Goal: Information Seeking & Learning: Compare options

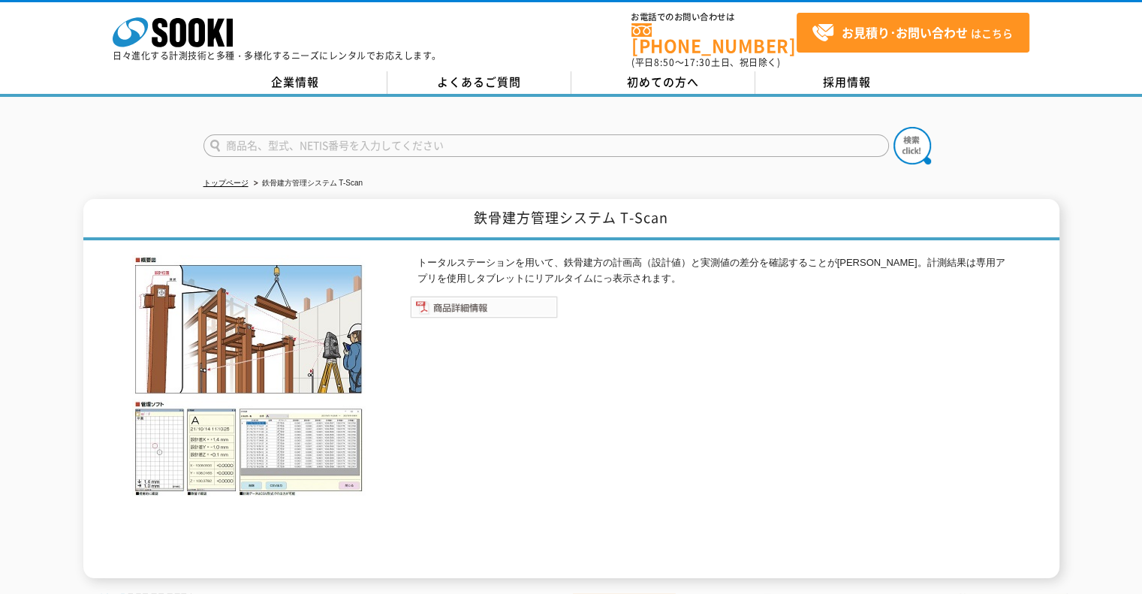
click at [508, 296] on img at bounding box center [484, 307] width 148 height 23
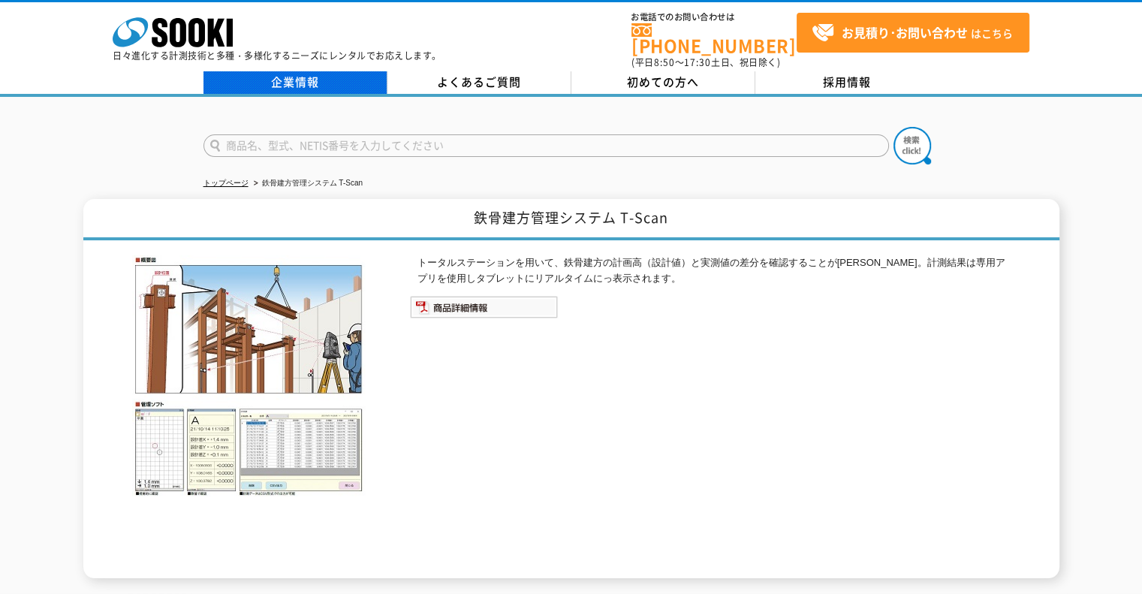
click at [312, 73] on link "企業情報" at bounding box center [295, 82] width 184 height 23
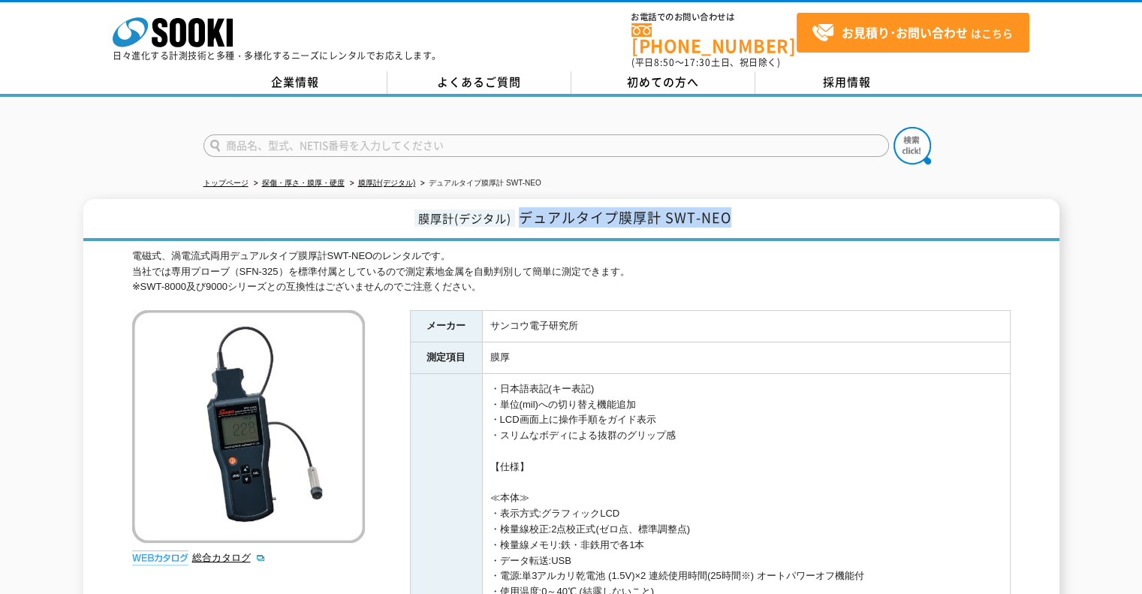
click at [523, 210] on h1 "膜厚計(デジタル) デュアルタイプ膜厚計 SWT-NEO" at bounding box center [571, 220] width 976 height 42
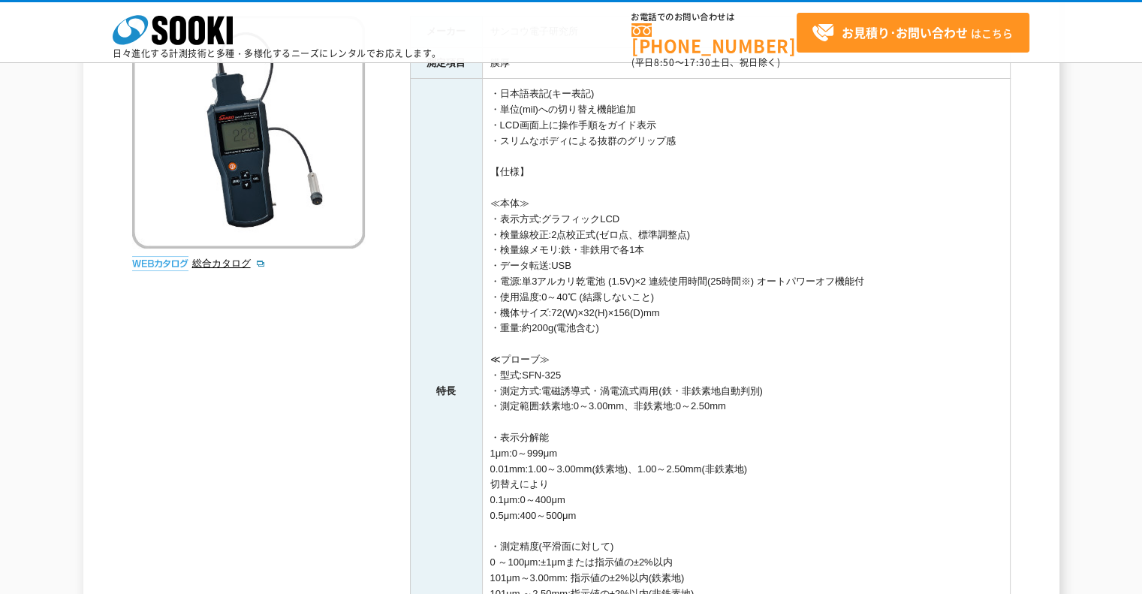
scroll to position [300, 0]
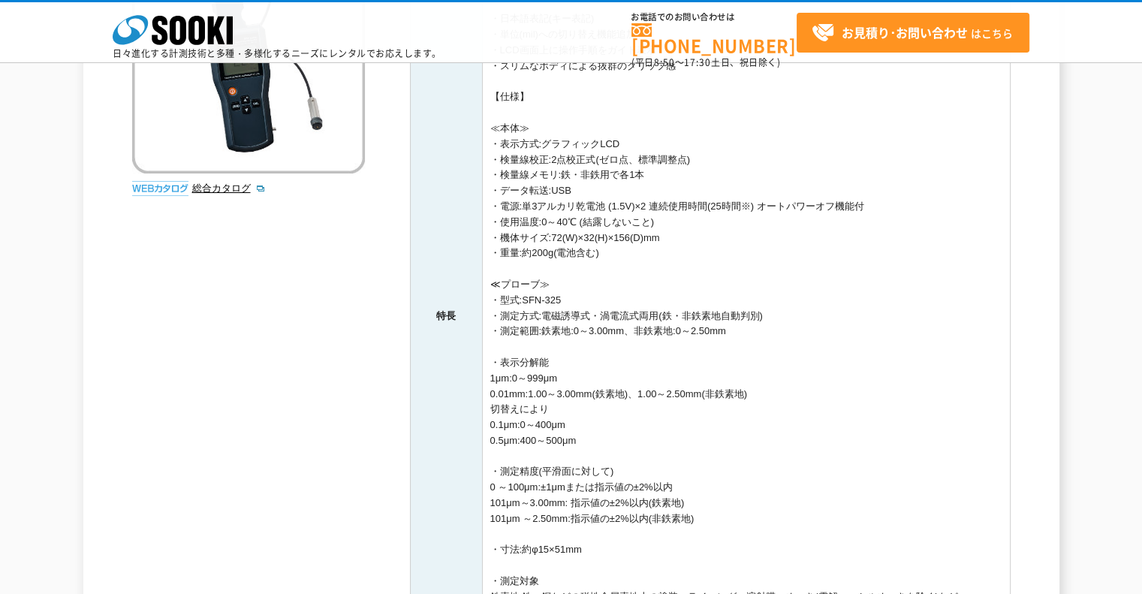
drag, startPoint x: 756, startPoint y: 333, endPoint x: 493, endPoint y: 335, distance: 262.8
click at [493, 335] on td "・日本語表記(キー表記) ・単位(mil)への切り替え機能追加 ・LCD画面上に操作手順をガイド表示 ・スリムなボディによる抜群のグリップ感 【仕様】 ≪本体…" at bounding box center [746, 316] width 528 height 625
copy td "・測定範囲:鉄素地:0～3.00mm、非鉄素地:0～2.50mm"
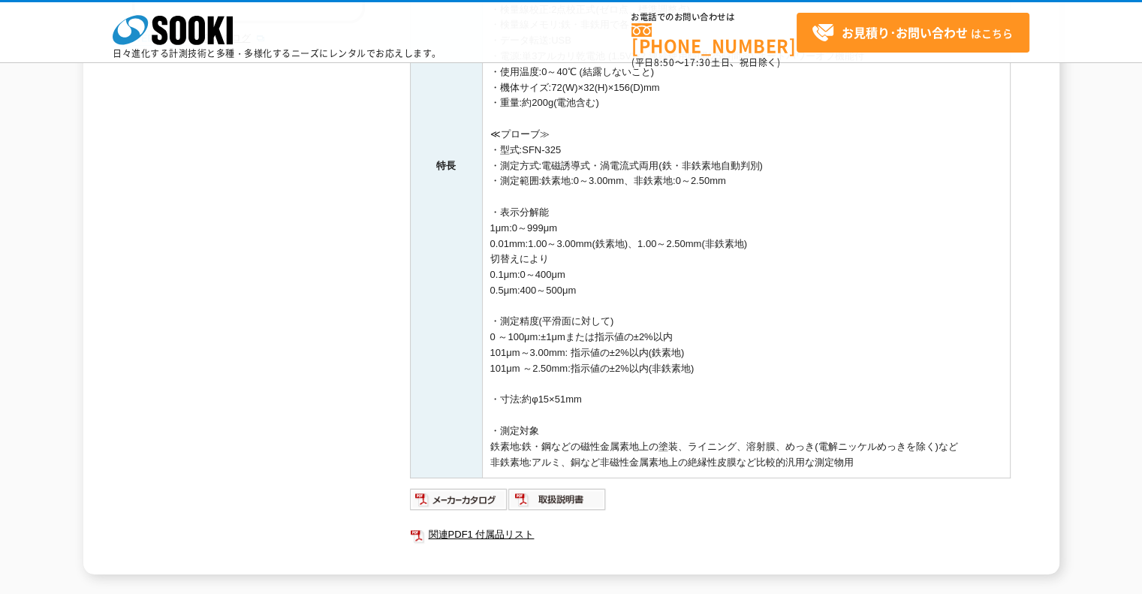
scroll to position [601, 0]
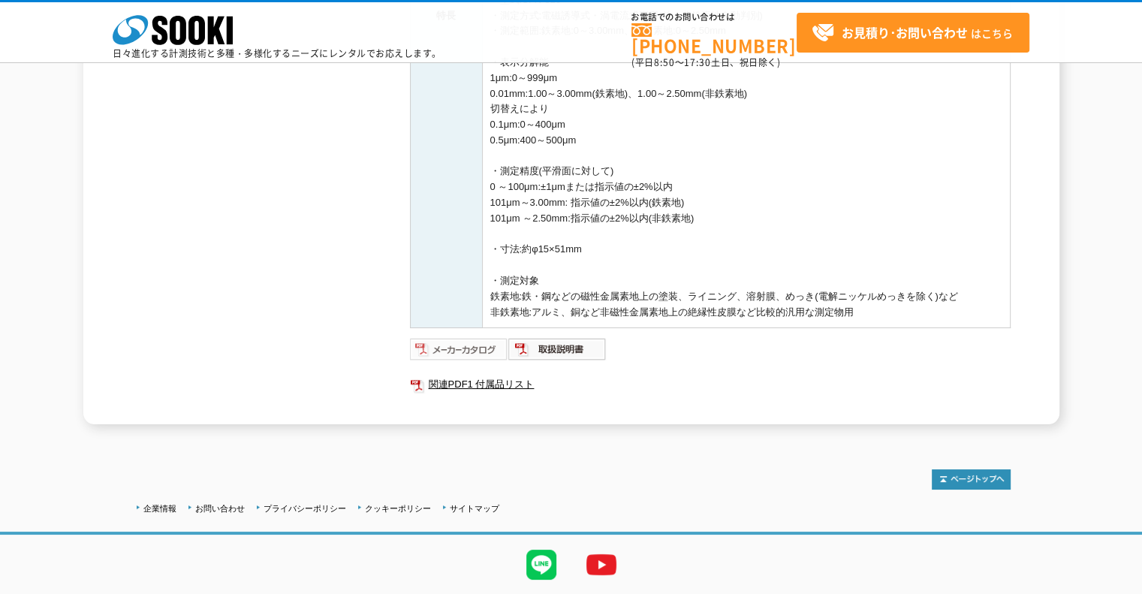
click at [482, 350] on img at bounding box center [459, 349] width 98 height 24
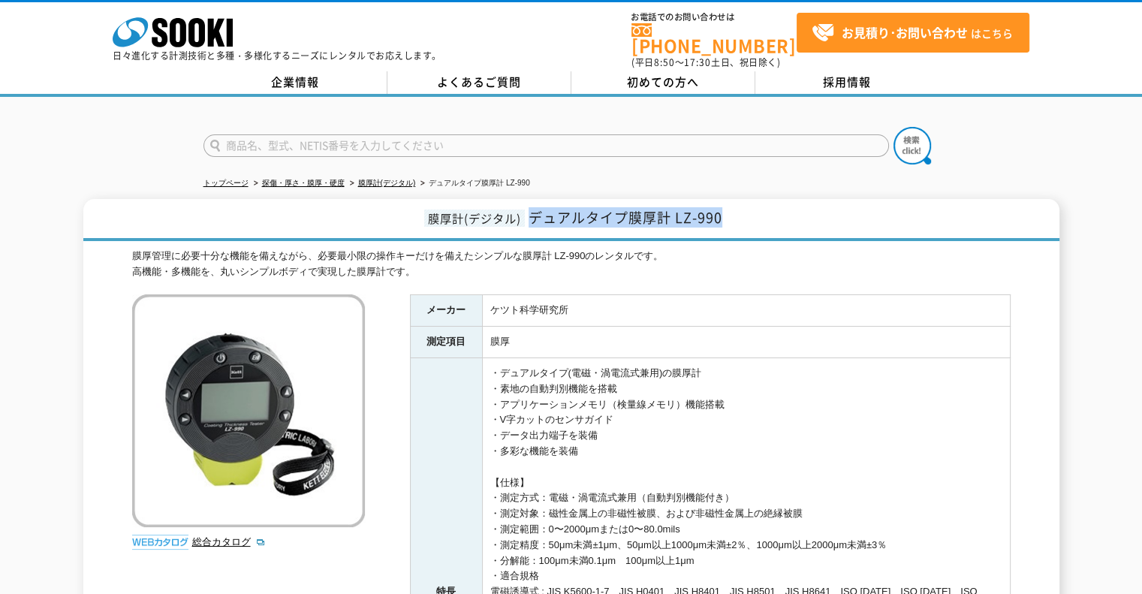
drag, startPoint x: 732, startPoint y: 207, endPoint x: 528, endPoint y: 210, distance: 204.3
click at [528, 210] on h1 "膜厚計(デジタル) デュアルタイプ膜厚計 LZ-990" at bounding box center [571, 220] width 976 height 42
click at [731, 226] on h1 "膜厚計(デジタル) デュアルタイプ膜厚計 LZ-990" at bounding box center [571, 220] width 976 height 42
click at [736, 203] on h1 "膜厚計(デジタル) デュアルタイプ膜厚計 LZ-990" at bounding box center [571, 220] width 976 height 42
drag, startPoint x: 734, startPoint y: 208, endPoint x: 528, endPoint y: 216, distance: 206.6
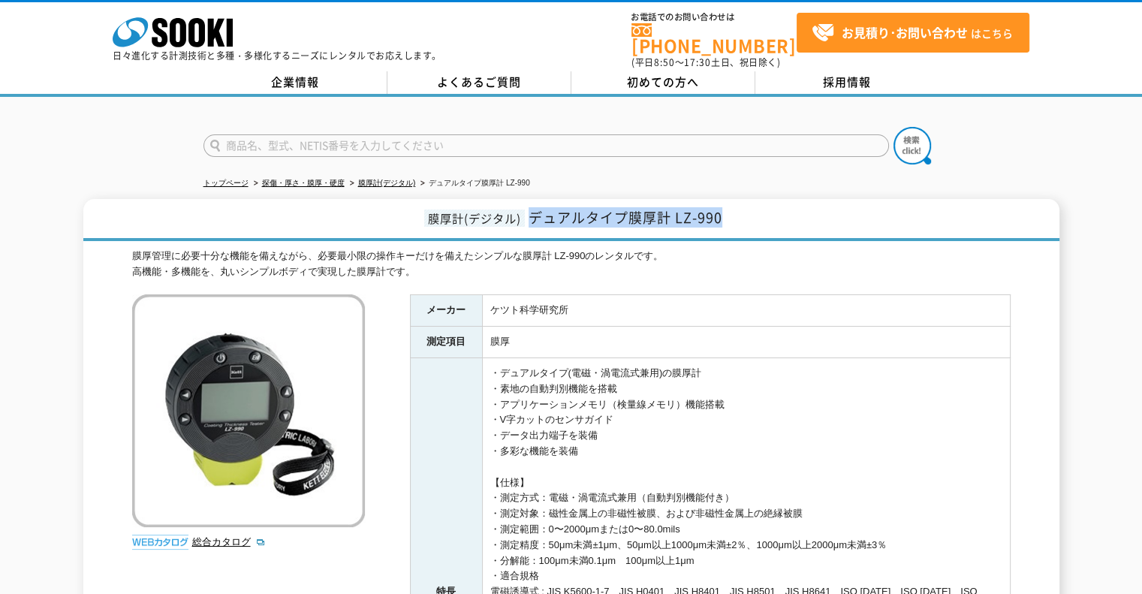
click at [528, 216] on h1 "膜厚計(デジタル) デュアルタイプ膜厚計 LZ-990" at bounding box center [571, 220] width 976 height 42
copy span "デュアルタイプ膜厚計 LZ-990"
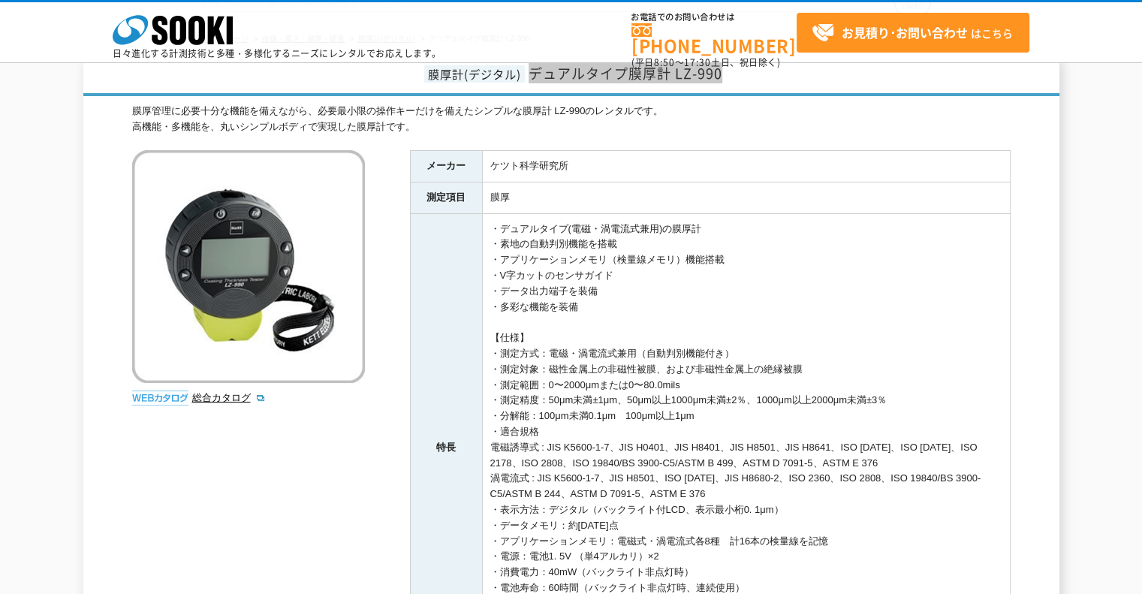
scroll to position [300, 0]
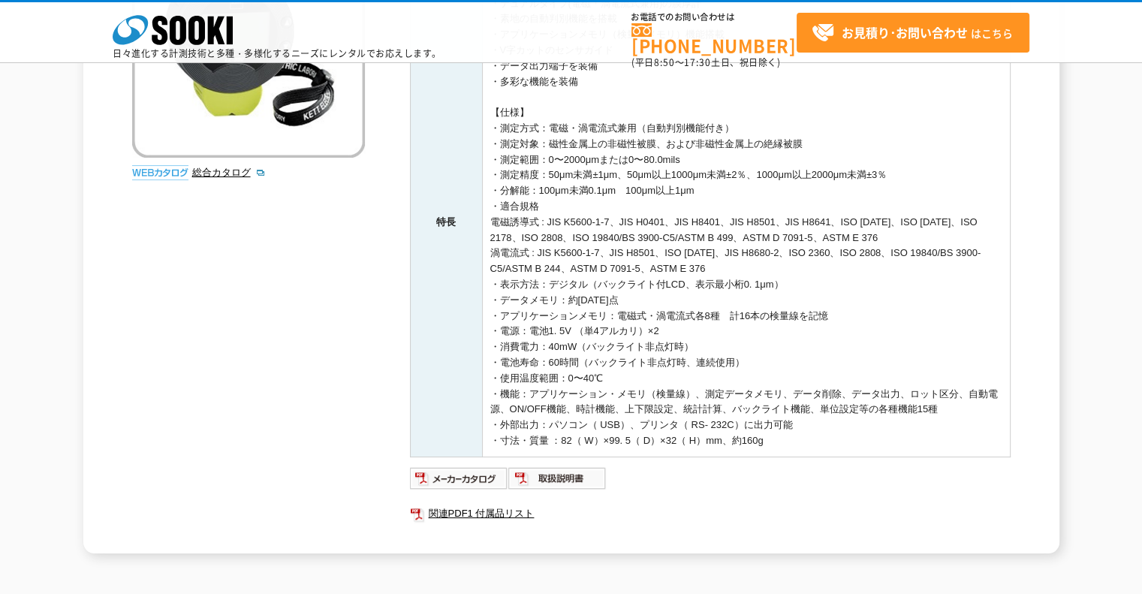
drag, startPoint x: 716, startPoint y: 161, endPoint x: 501, endPoint y: 153, distance: 215.6
click at [501, 153] on td "・デュアルタイプ(電磁・渦電流式兼用)の膜厚計 ・素地の自動判別機能を搭載 ・アプリケーションメモリ（検量線メモリ）機能搭載 ・V字カットのセンサガイド ・デ…" at bounding box center [746, 222] width 528 height 469
copy td "測定範囲：0〜2000μmまたは0〜80.0mils"
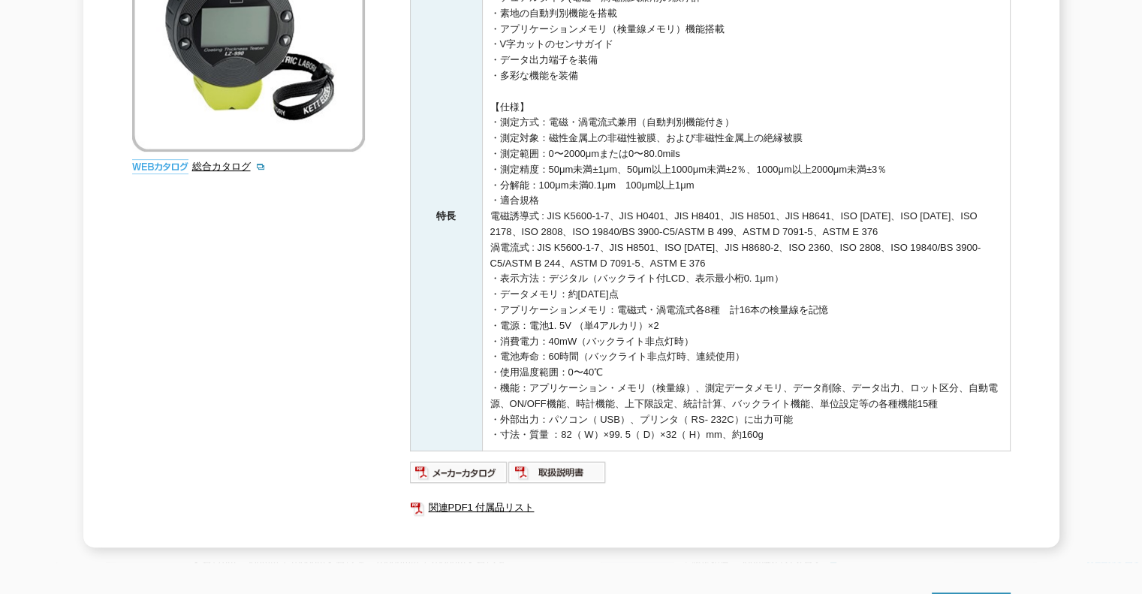
scroll to position [472, 0]
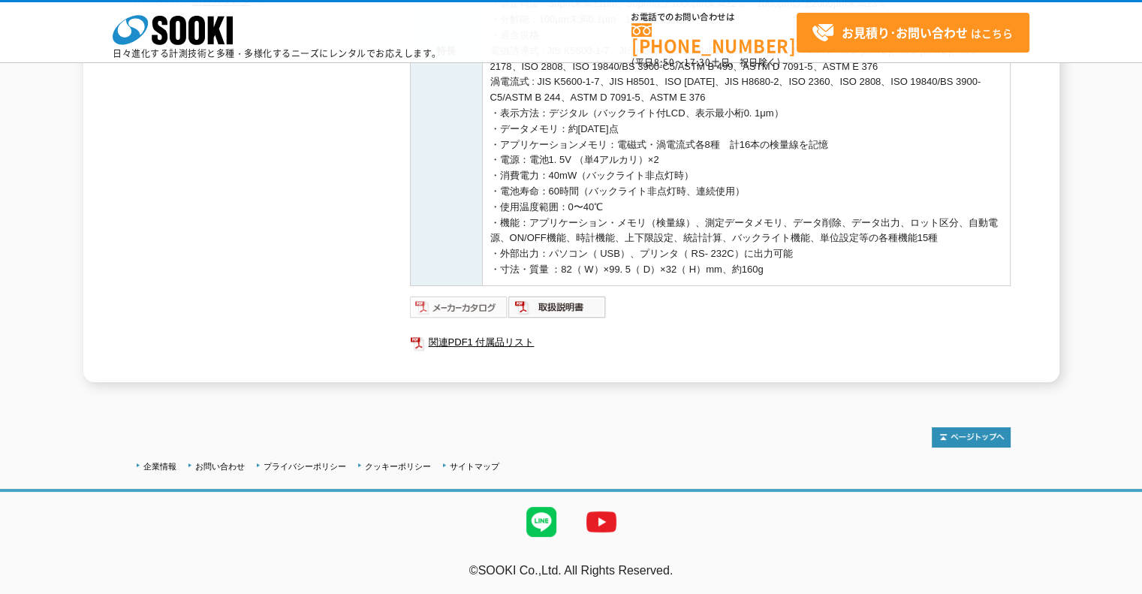
click at [475, 300] on img at bounding box center [459, 307] width 98 height 24
